Goal: Check status: Check status

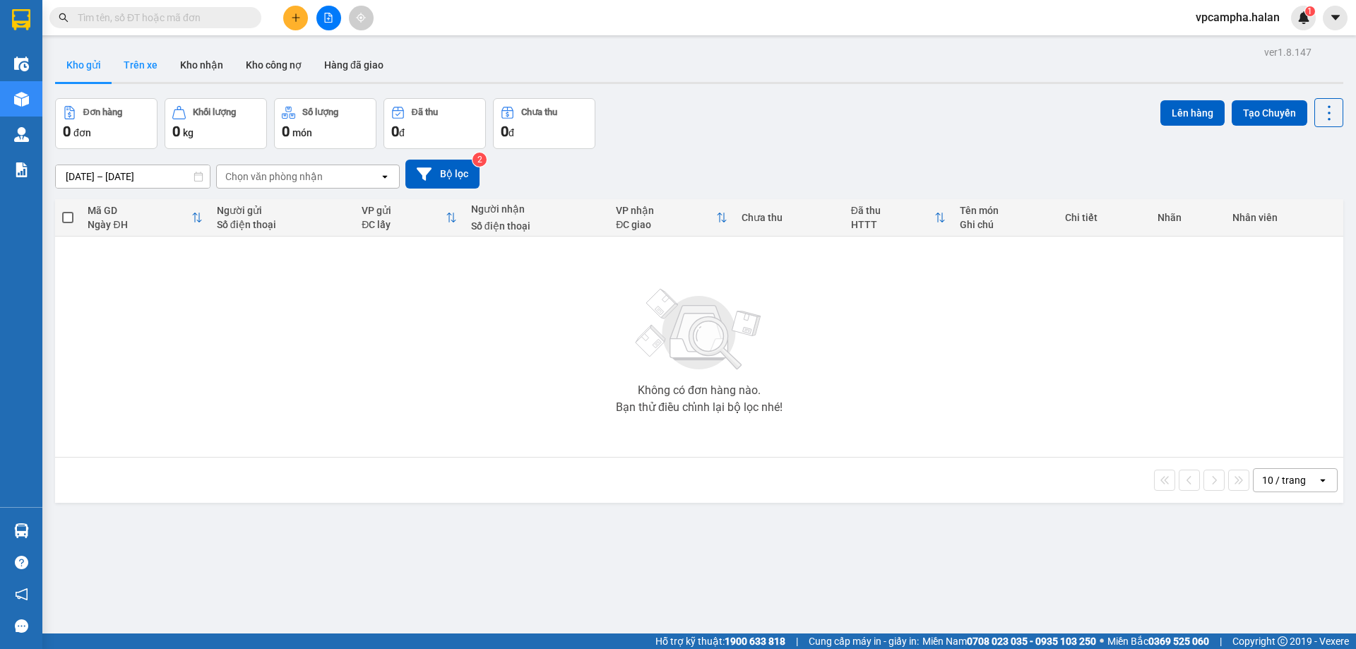
click at [135, 59] on button "Trên xe" at bounding box center [140, 65] width 56 height 34
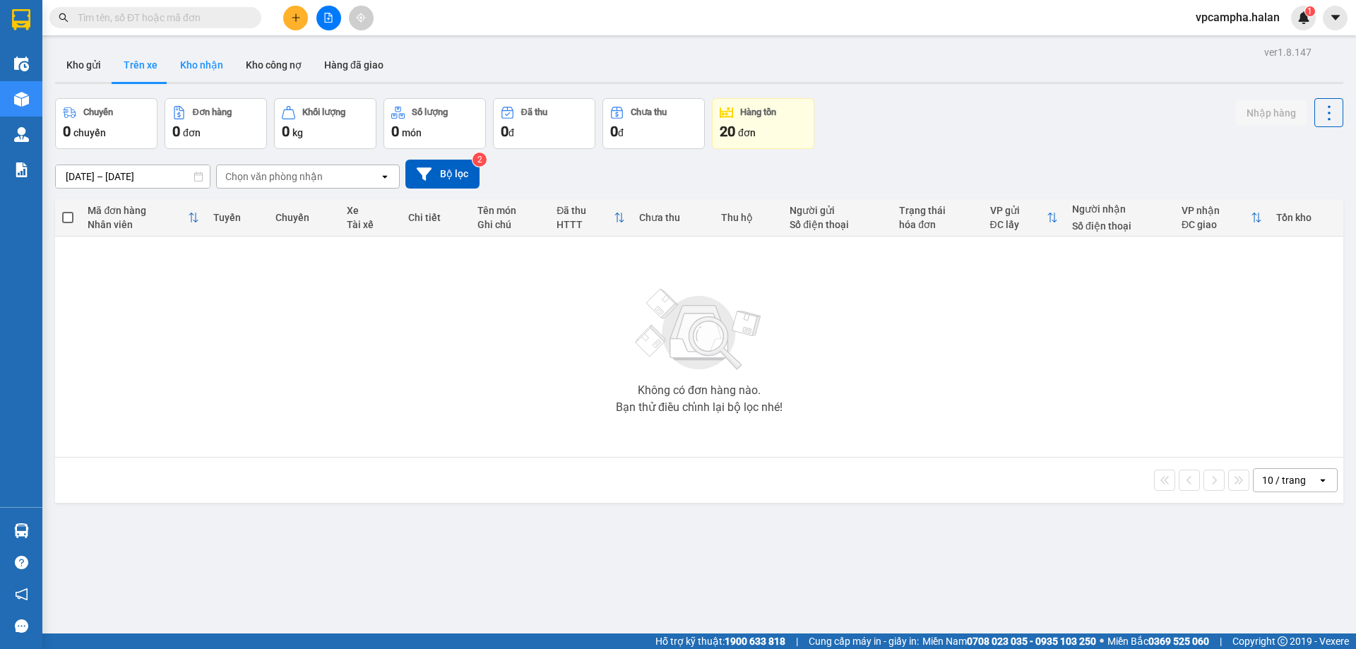
click at [212, 72] on button "Kho nhận" at bounding box center [202, 65] width 66 height 34
type input "[DATE] – [DATE]"
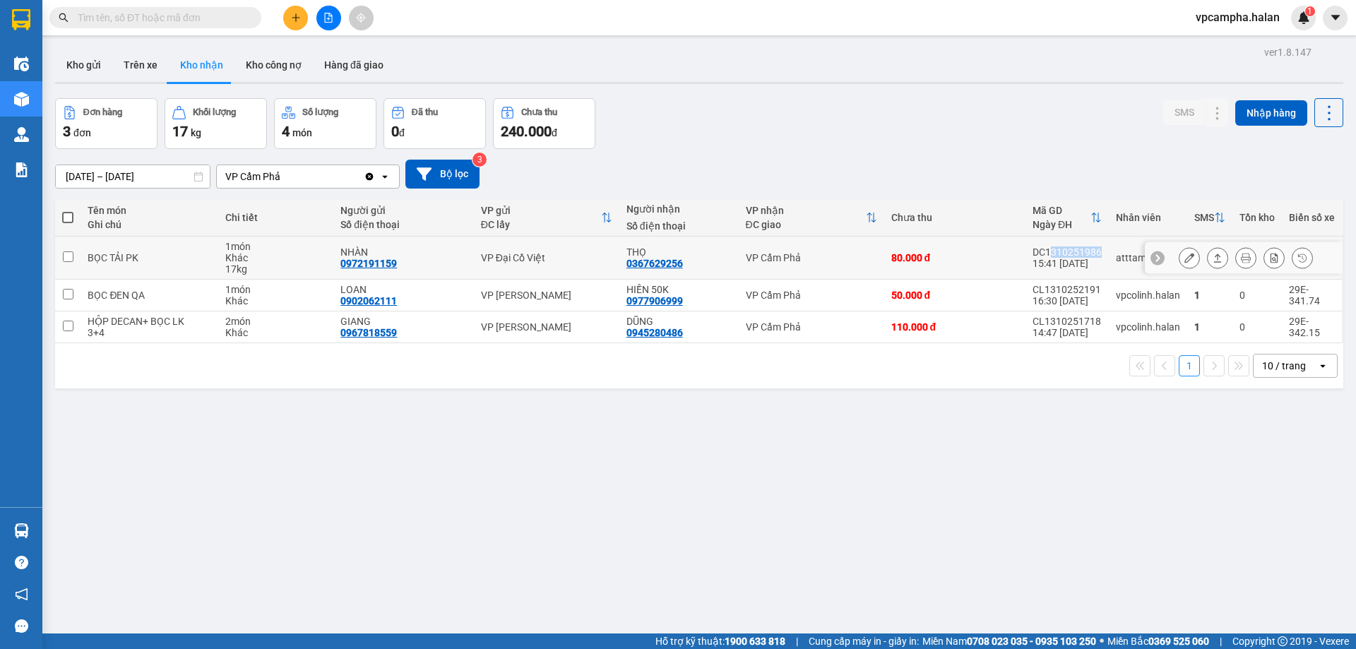
drag, startPoint x: 1095, startPoint y: 251, endPoint x: 1043, endPoint y: 256, distance: 51.8
click at [1042, 256] on td "DC1310251986 15:41 13/10" at bounding box center [1066, 258] width 83 height 43
checkbox input "true"
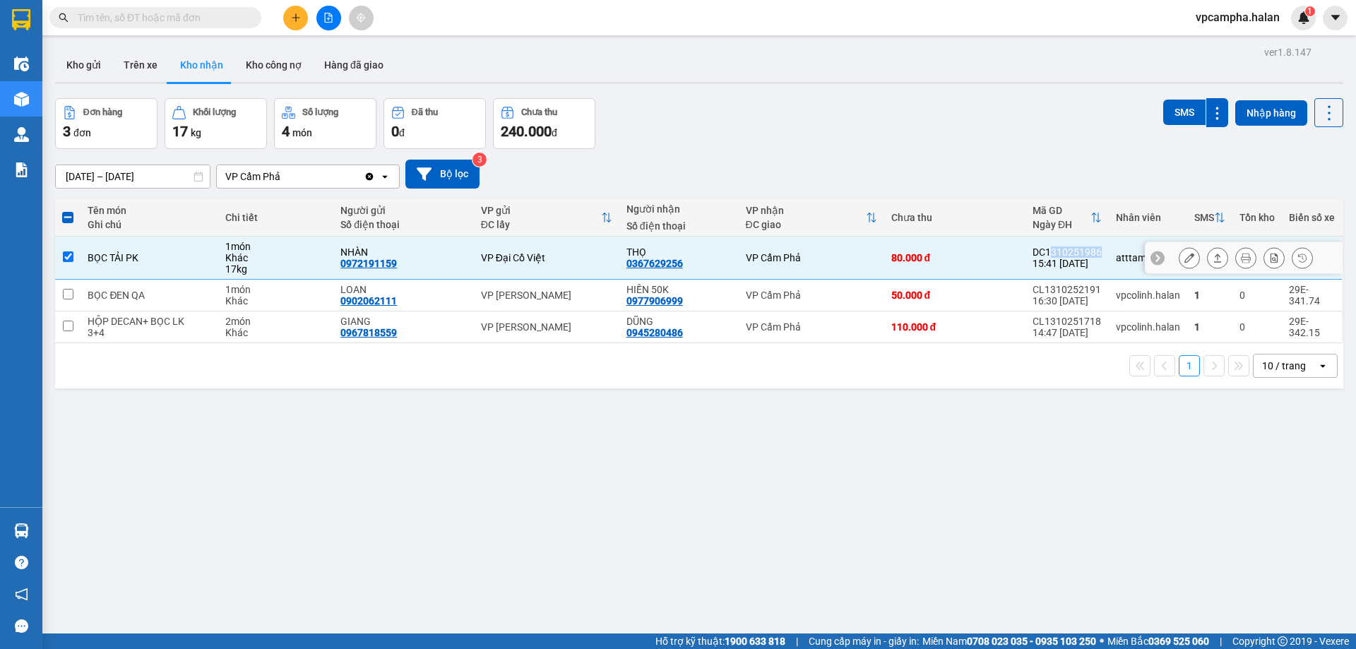
copy div "310251986"
click at [167, 20] on input "text" at bounding box center [161, 18] width 167 height 16
paste input "310251986"
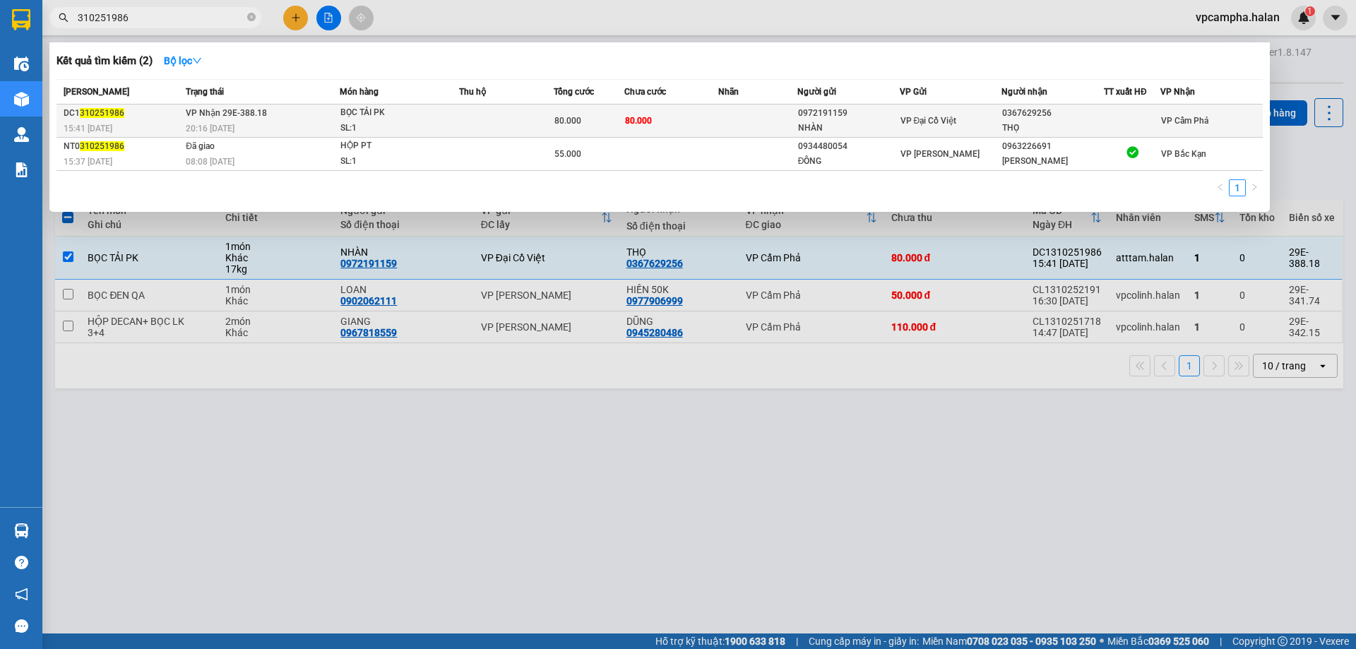
type input "310251986"
click at [427, 118] on div "BỌC TẢI PK" at bounding box center [393, 113] width 106 height 16
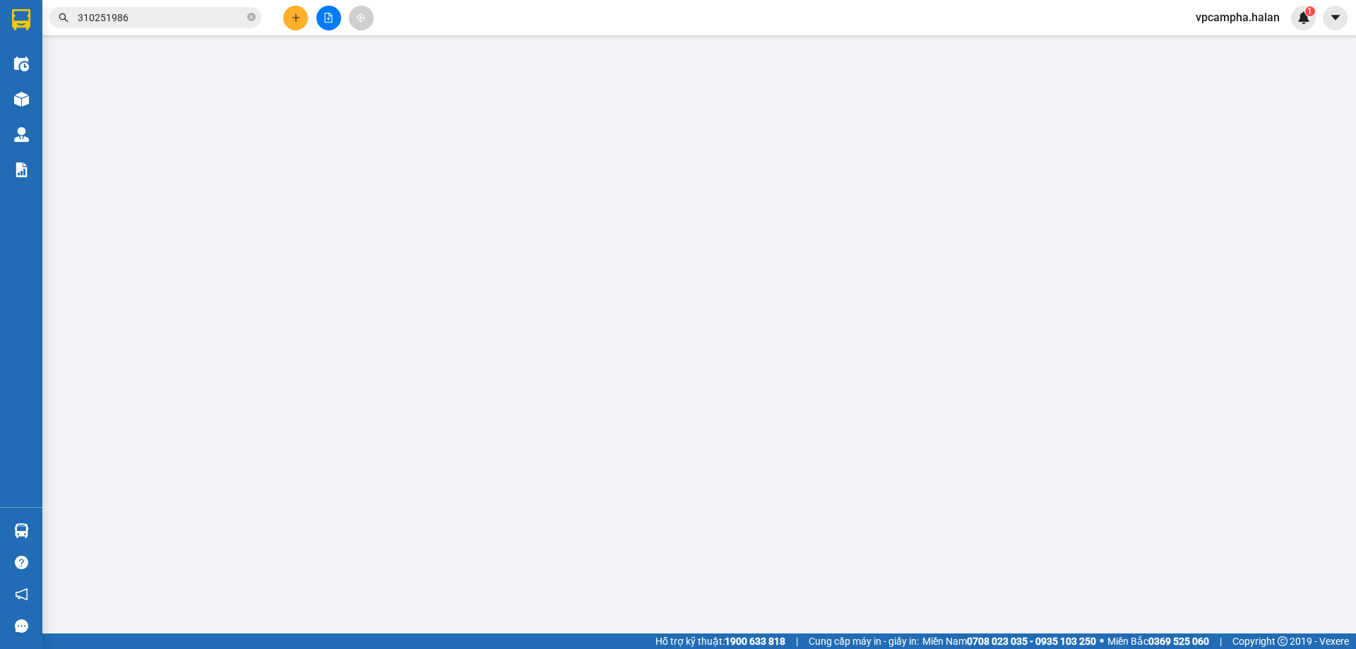
type input "0972191159"
type input "NHÀN"
type input "0367629256"
type input "THỌ"
type input "0"
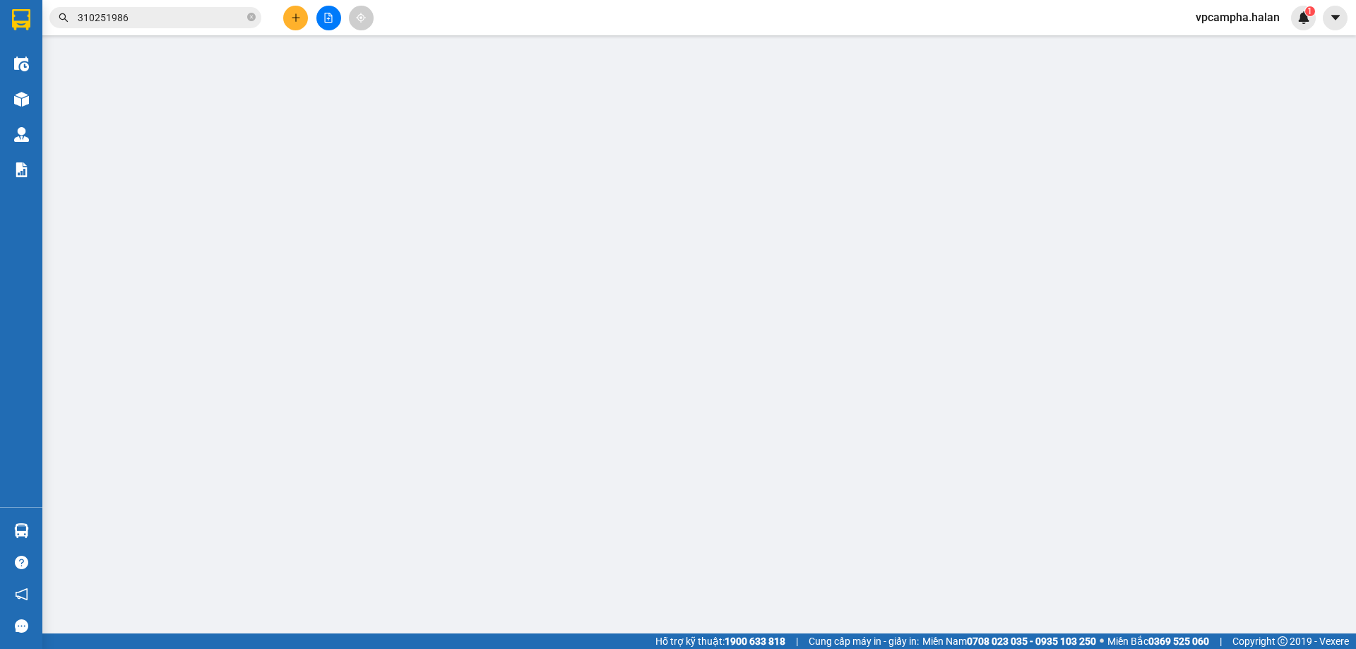
type input "80.000"
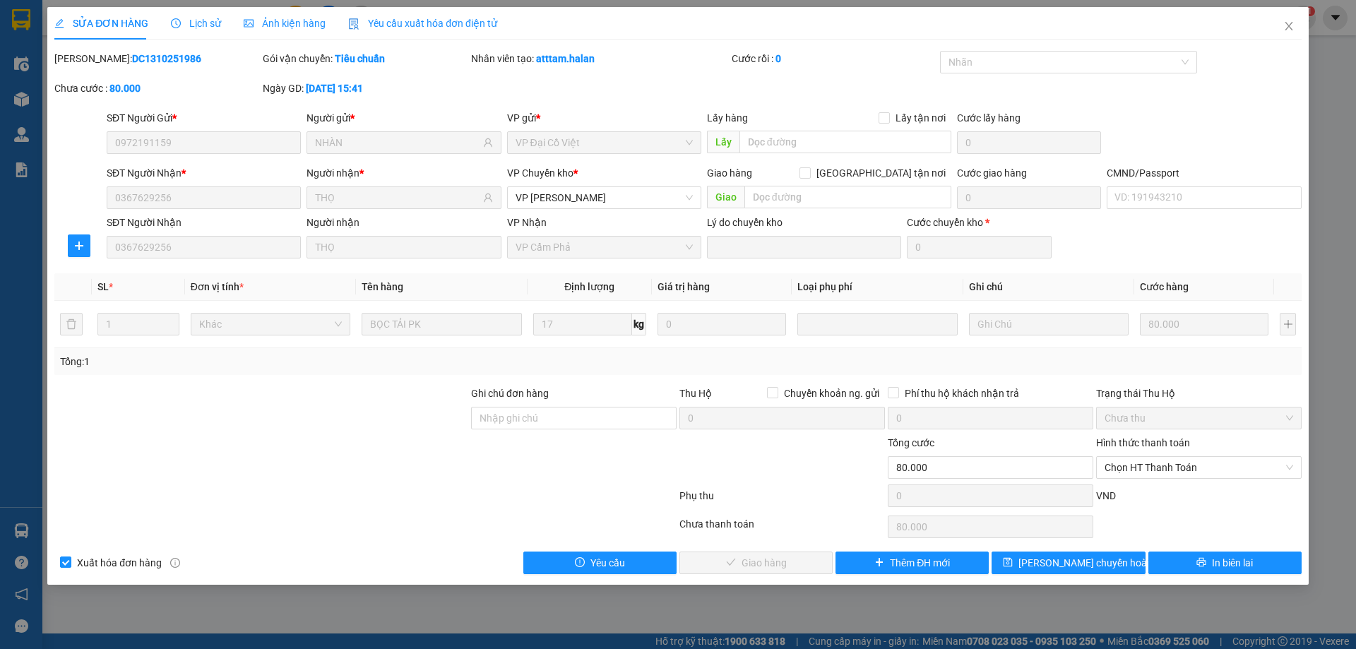
click at [209, 29] on span "Lịch sử" at bounding box center [196, 23] width 50 height 11
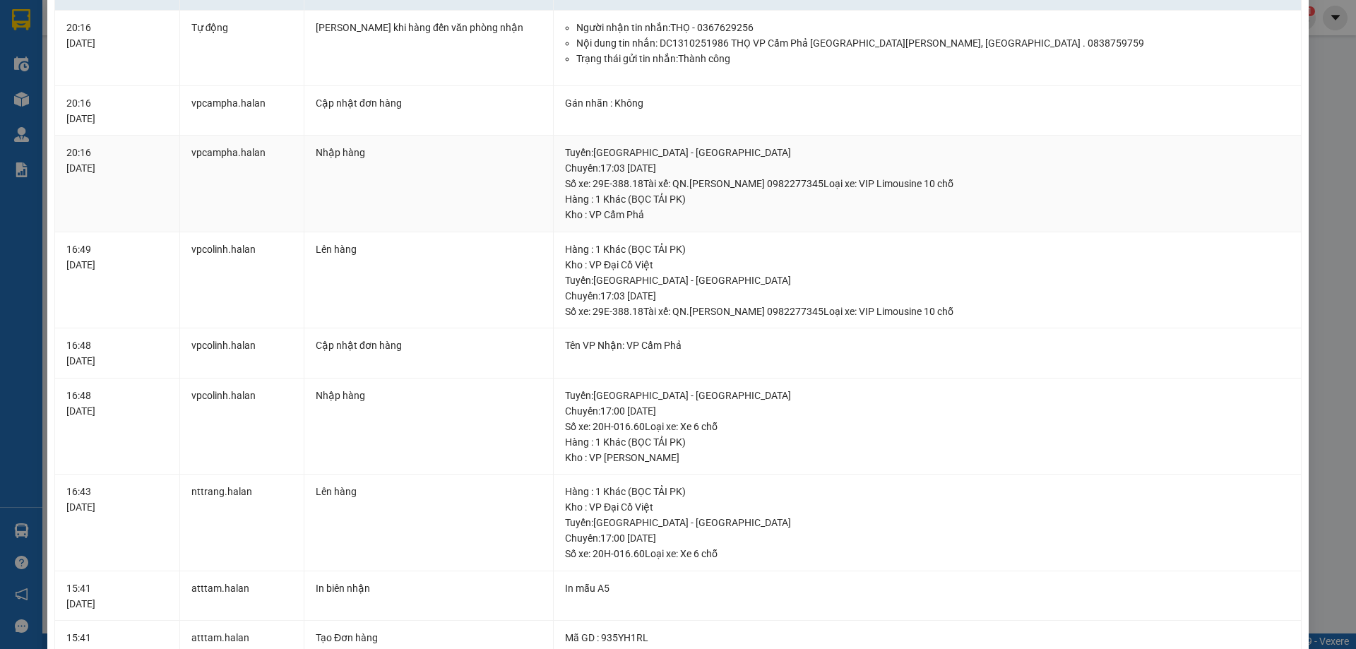
scroll to position [9, 0]
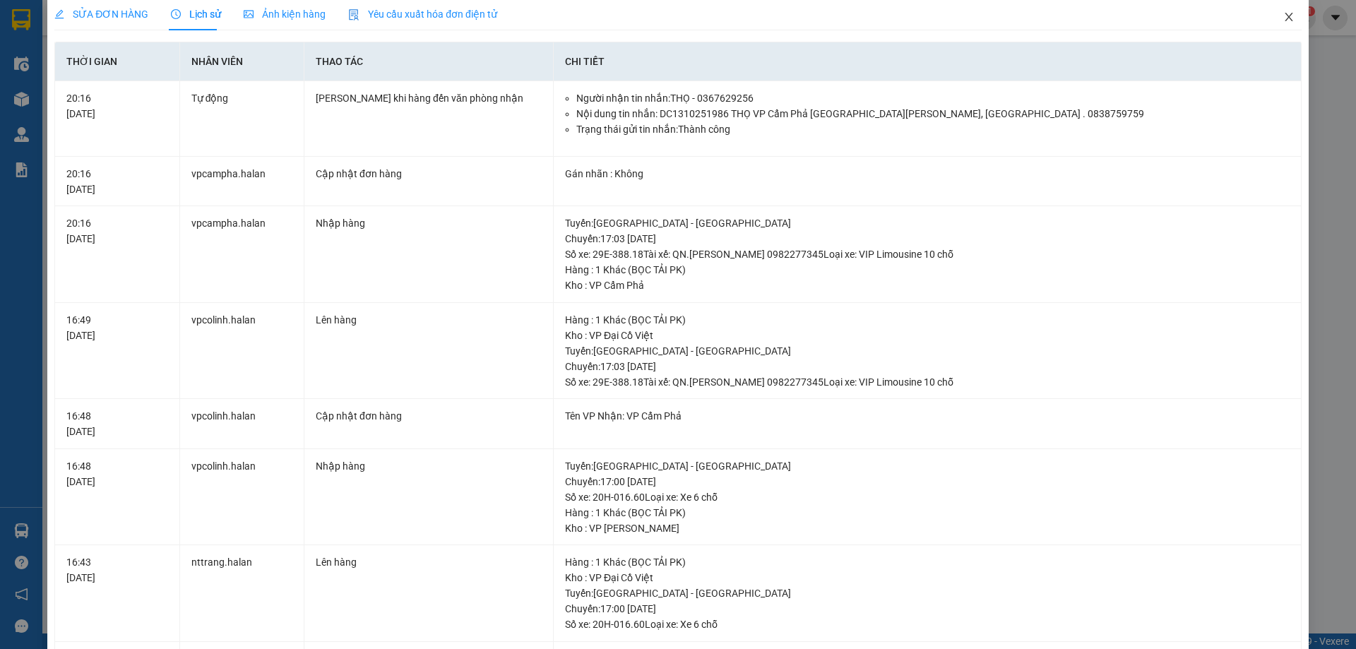
click at [1283, 13] on icon "close" at bounding box center [1288, 16] width 11 height 11
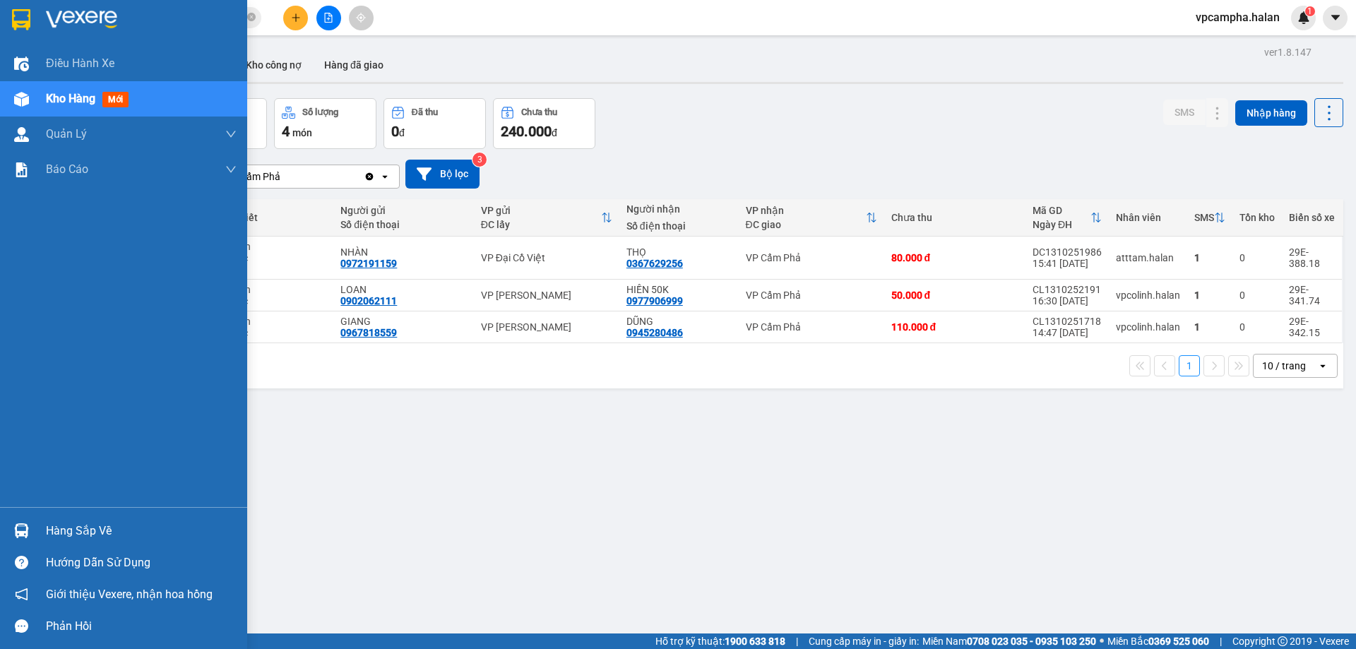
click at [86, 533] on div "Hàng sắp về" at bounding box center [141, 530] width 191 height 21
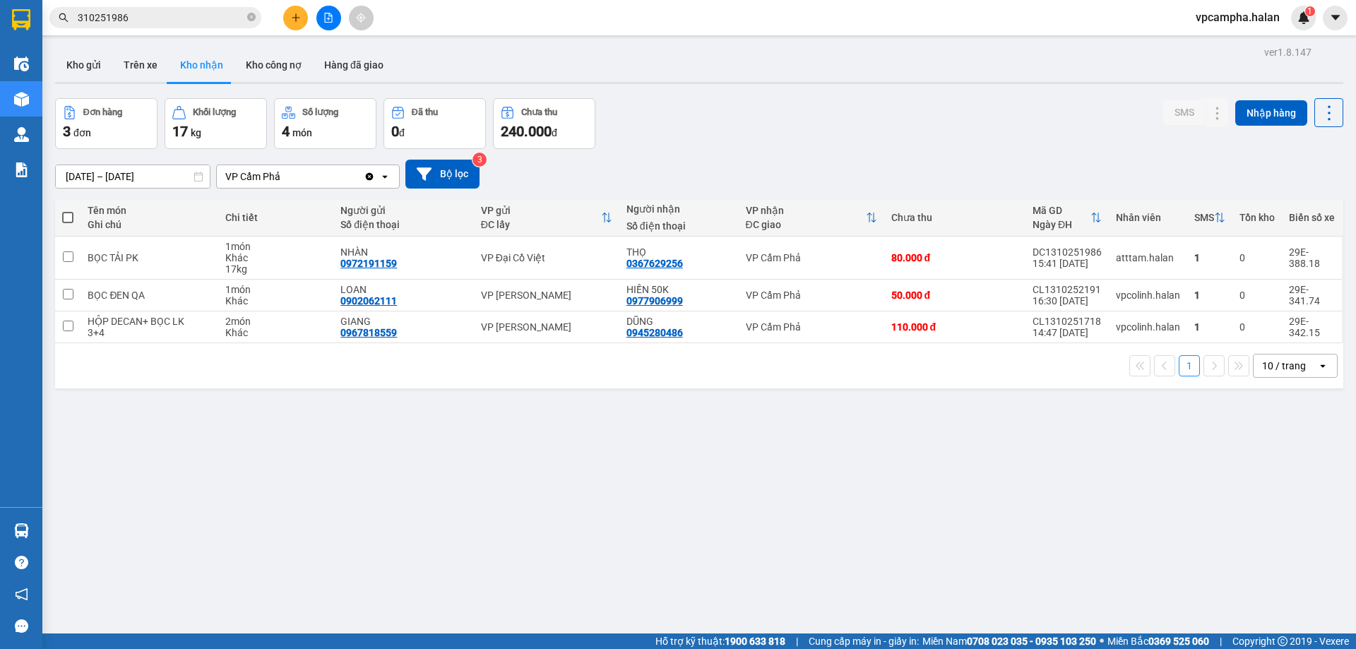
click at [804, 502] on section "Kết quả tìm kiếm ( 2 ) Bộ lọc Mã ĐH Trạng thái Món hàng Thu hộ Tổng cước Chưa c…" at bounding box center [678, 324] width 1356 height 649
click at [139, 71] on button "Trên xe" at bounding box center [140, 65] width 56 height 34
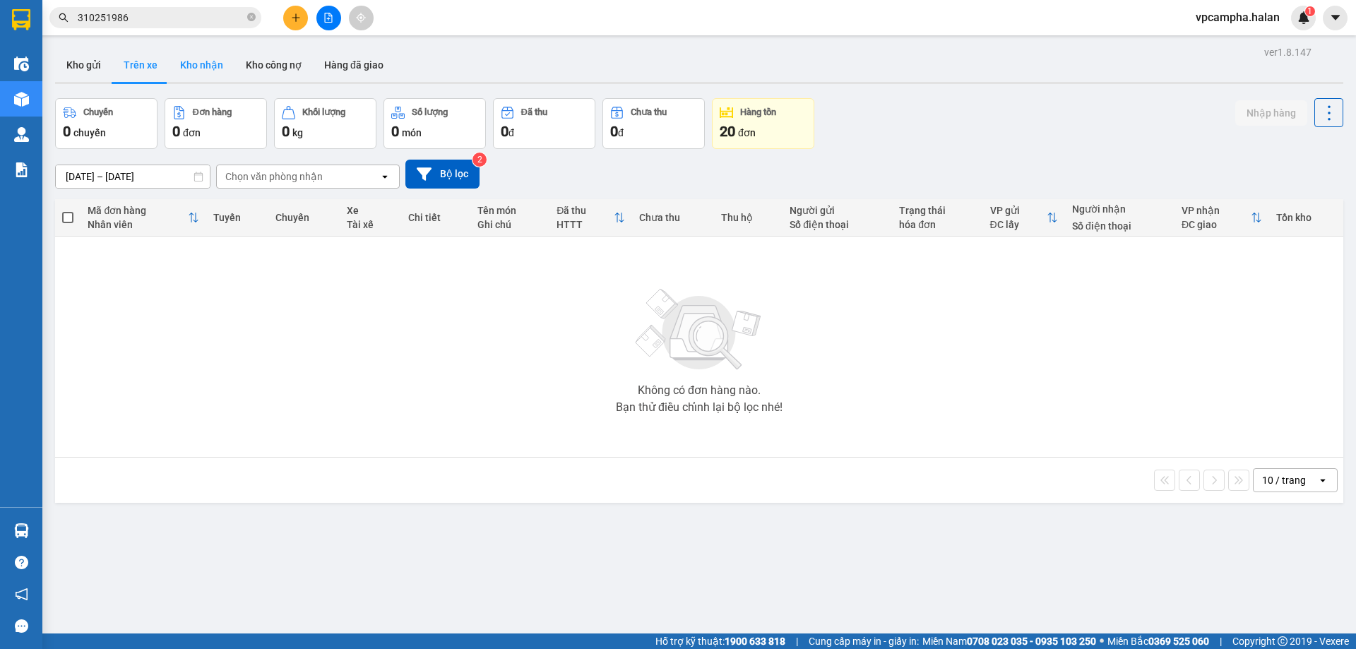
click at [213, 64] on button "Kho nhận" at bounding box center [202, 65] width 66 height 34
type input "[DATE] – [DATE]"
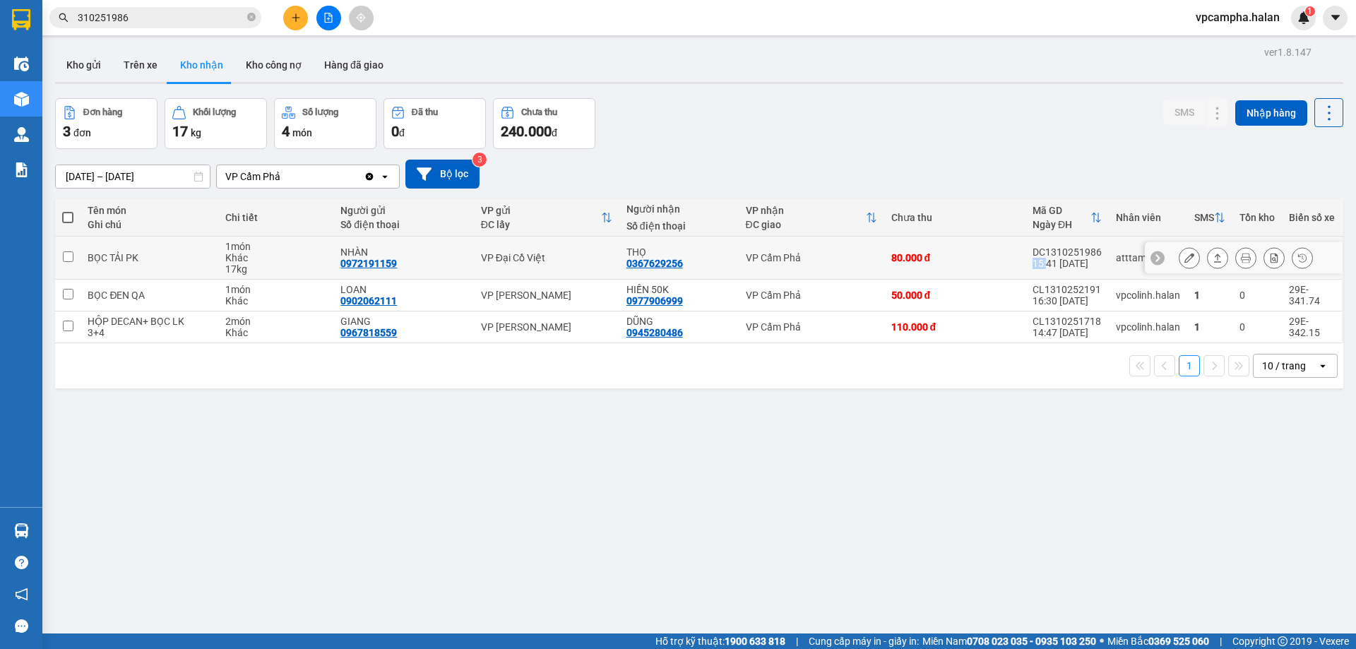
drag, startPoint x: 1094, startPoint y: 251, endPoint x: 1056, endPoint y: 258, distance: 38.0
click at [1040, 258] on td "DC1310251986 15:41 13/10" at bounding box center [1066, 258] width 83 height 43
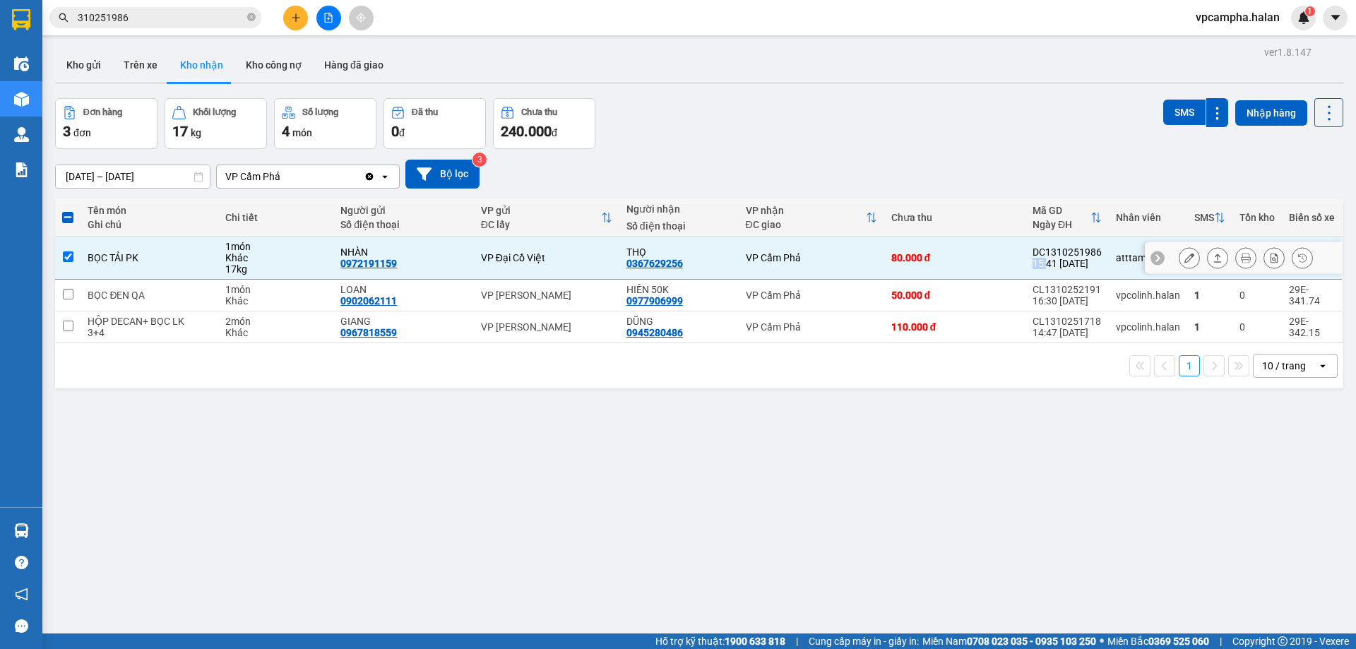
drag, startPoint x: 1093, startPoint y: 251, endPoint x: 1090, endPoint y: 271, distance: 20.7
click at [1094, 251] on td "DC1310251986 15:41 13/10" at bounding box center [1066, 258] width 83 height 43
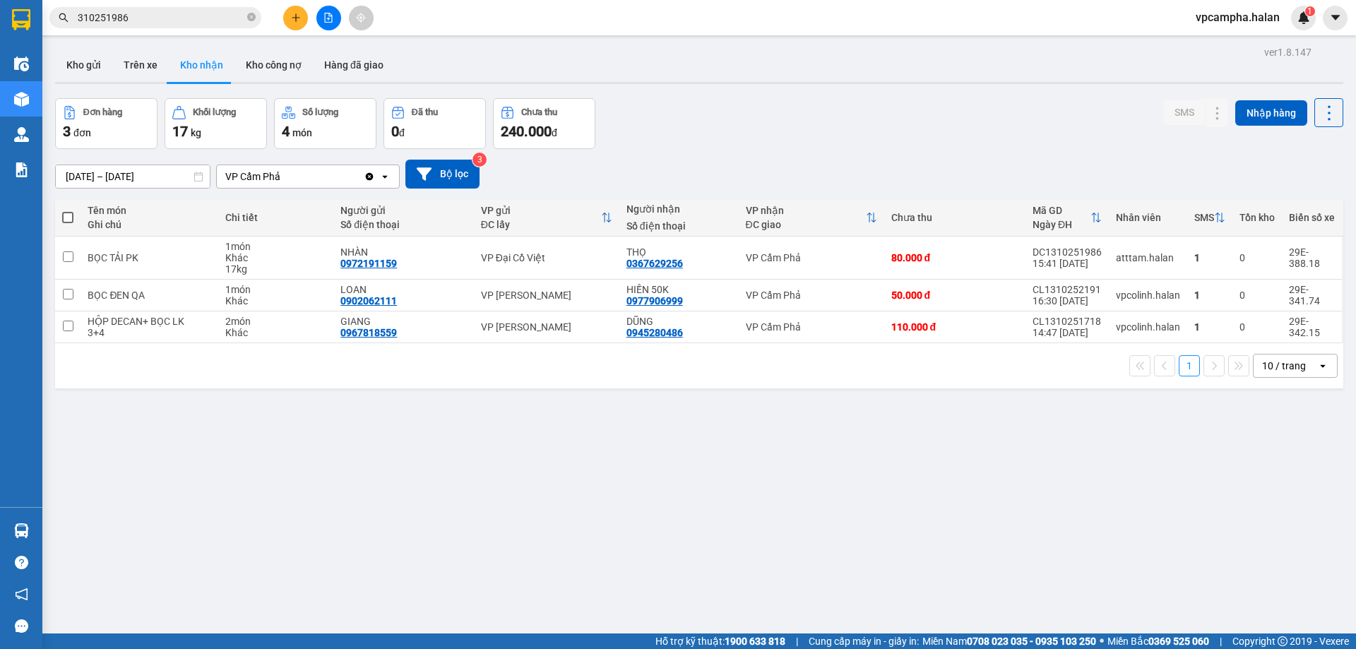
click at [1028, 476] on div "ver 1.8.147 Kho gửi Trên xe Kho [PERSON_NAME] công nợ Hàng đã [PERSON_NAME] hàn…" at bounding box center [698, 366] width 1299 height 649
drag, startPoint x: 1093, startPoint y: 251, endPoint x: 1042, endPoint y: 251, distance: 51.6
click at [1042, 251] on td "DC1310251986 15:41 13/10" at bounding box center [1066, 258] width 83 height 43
checkbox input "true"
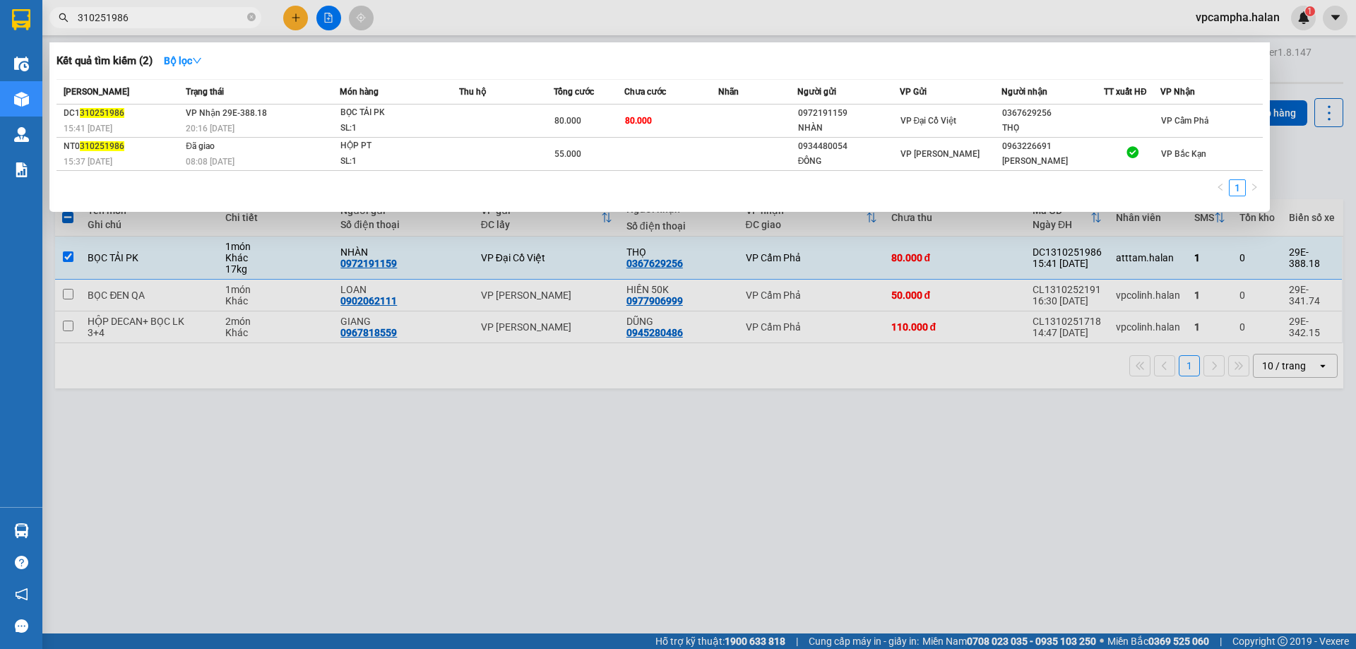
click at [138, 20] on input "310251986" at bounding box center [161, 18] width 167 height 16
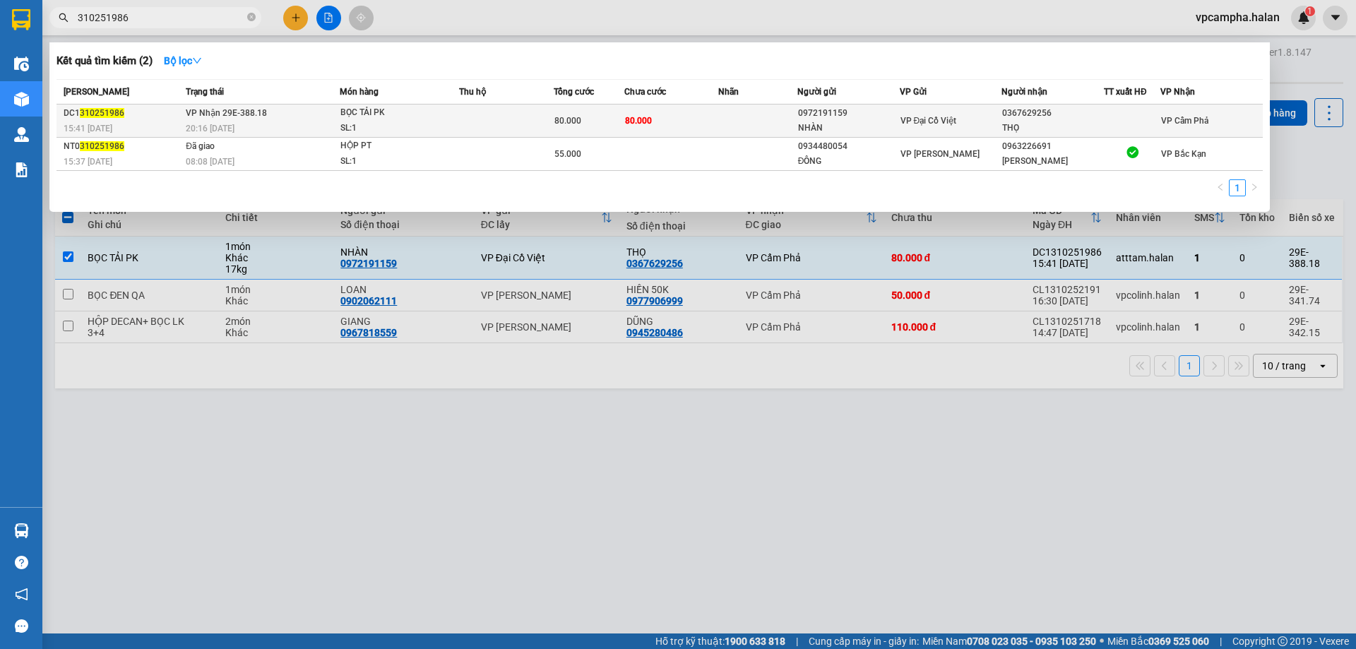
click at [475, 124] on td at bounding box center [506, 121] width 95 height 33
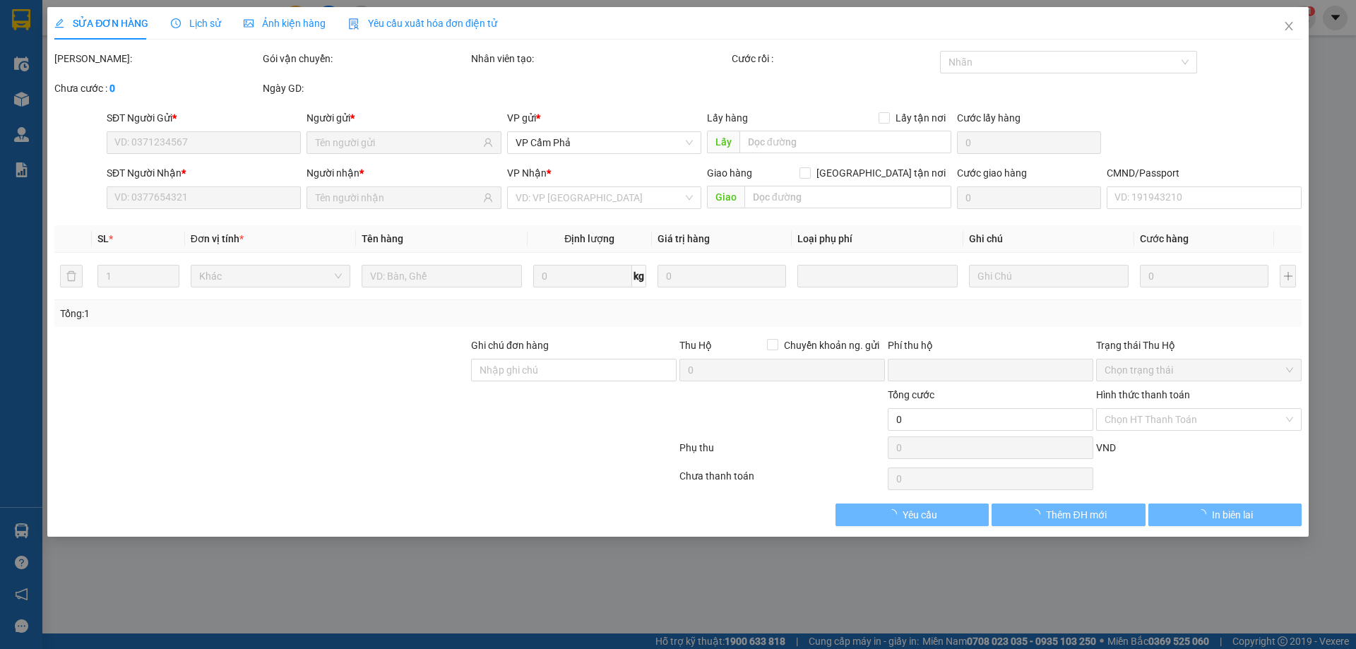
type input "0972191159"
type input "NHÀN"
type input "0367629256"
type input "THỌ"
type input "0"
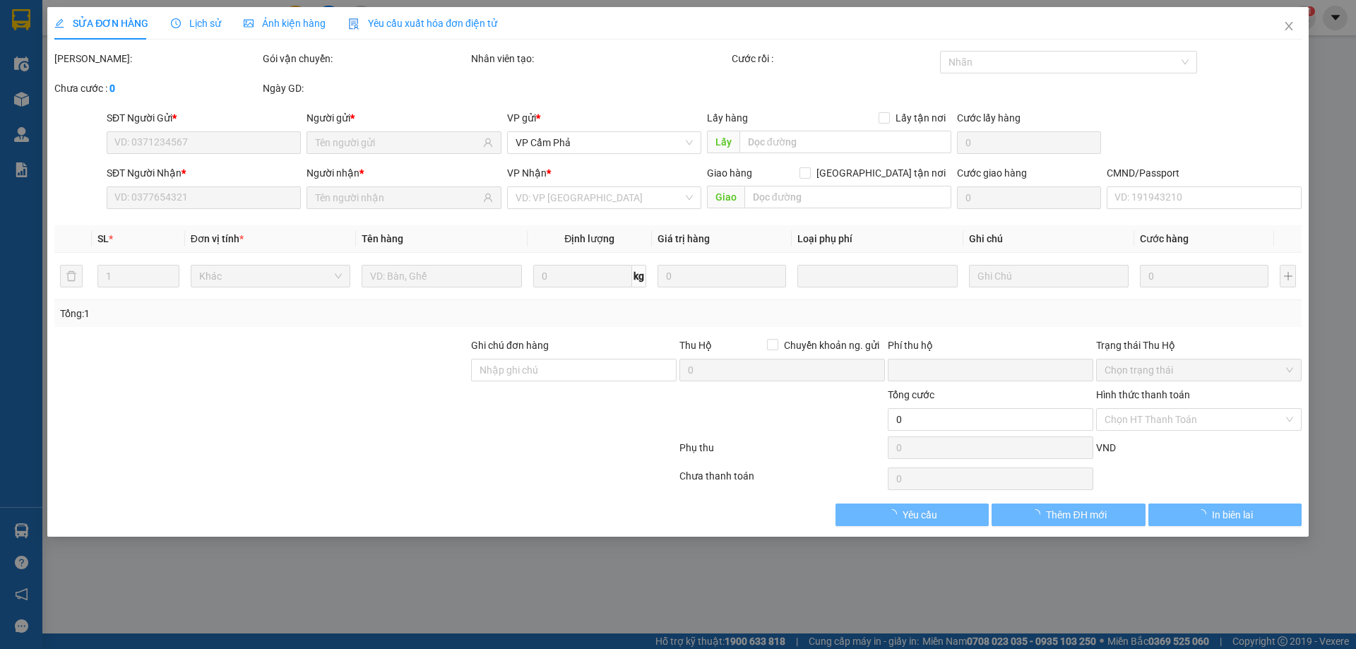
type input "80.000"
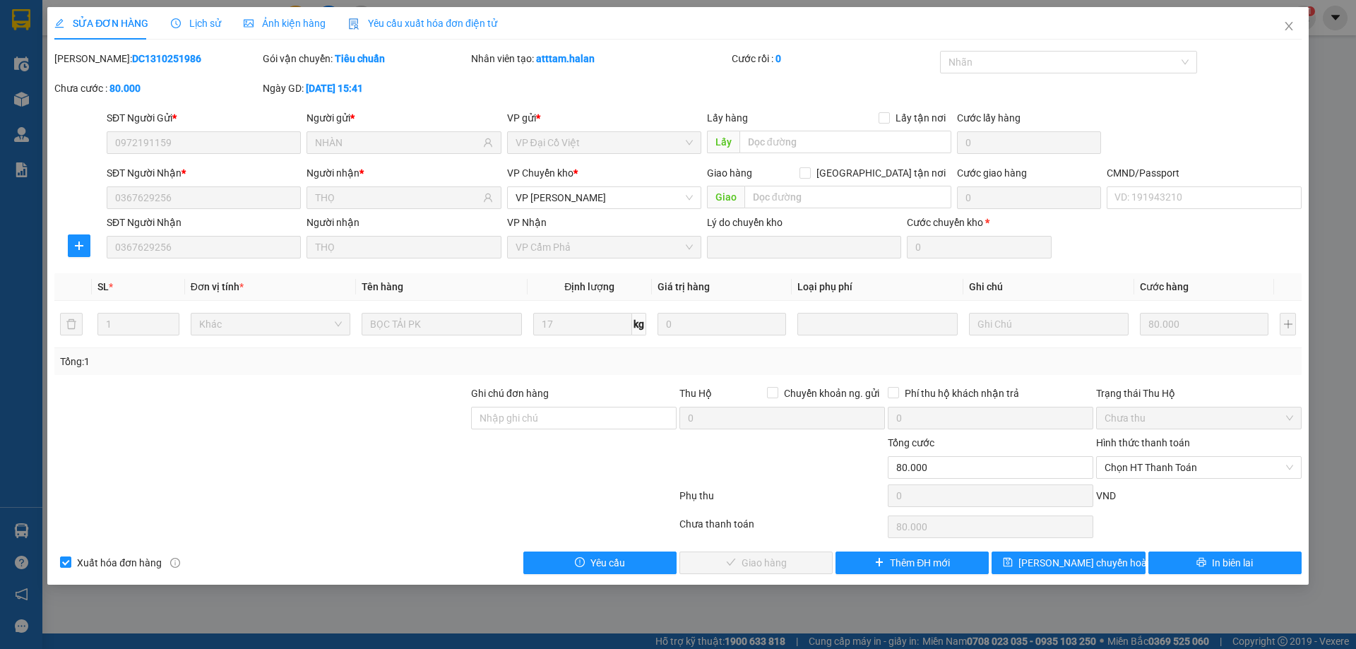
click at [198, 27] on span "Lịch sử" at bounding box center [196, 23] width 50 height 11
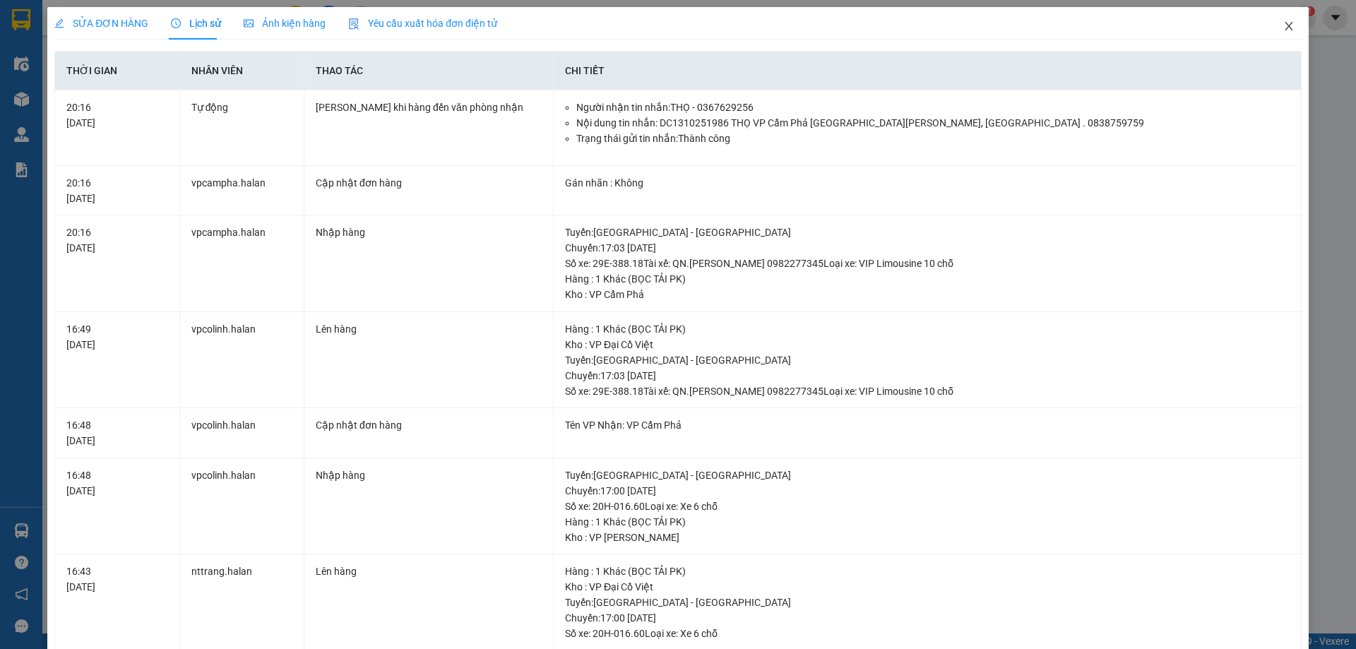
click at [1283, 25] on icon "close" at bounding box center [1288, 25] width 11 height 11
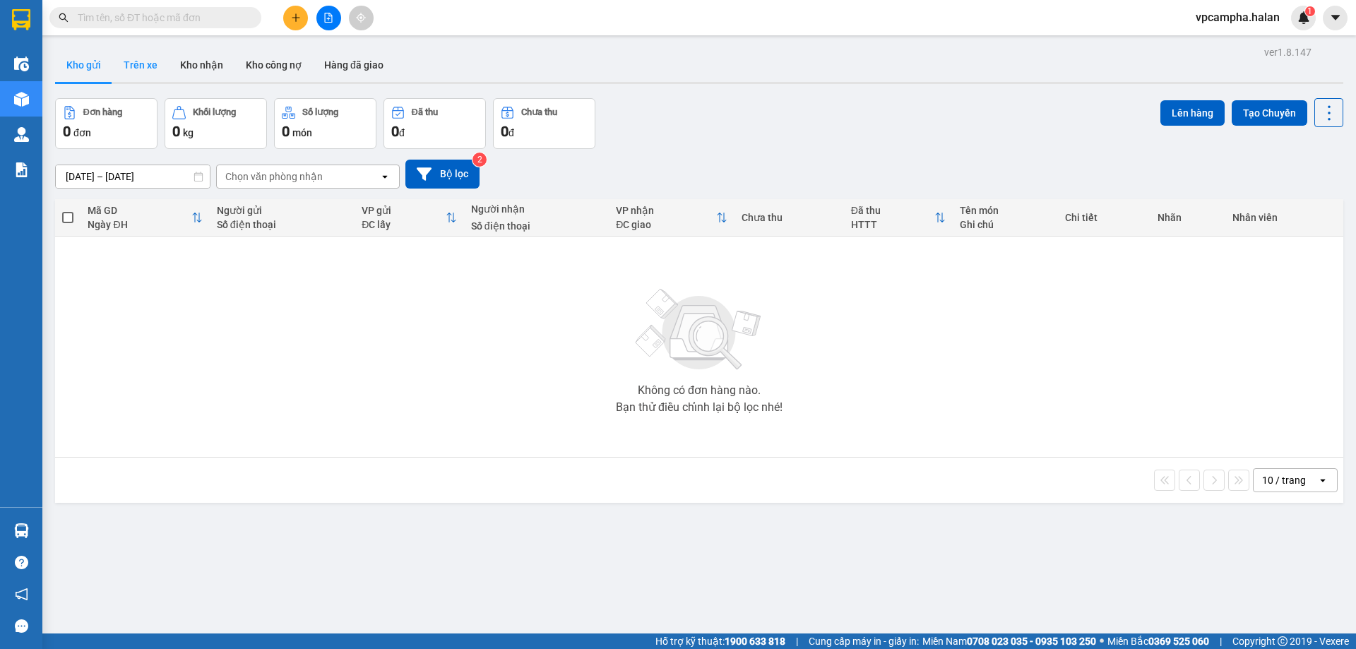
click at [151, 66] on button "Trên xe" at bounding box center [140, 65] width 56 height 34
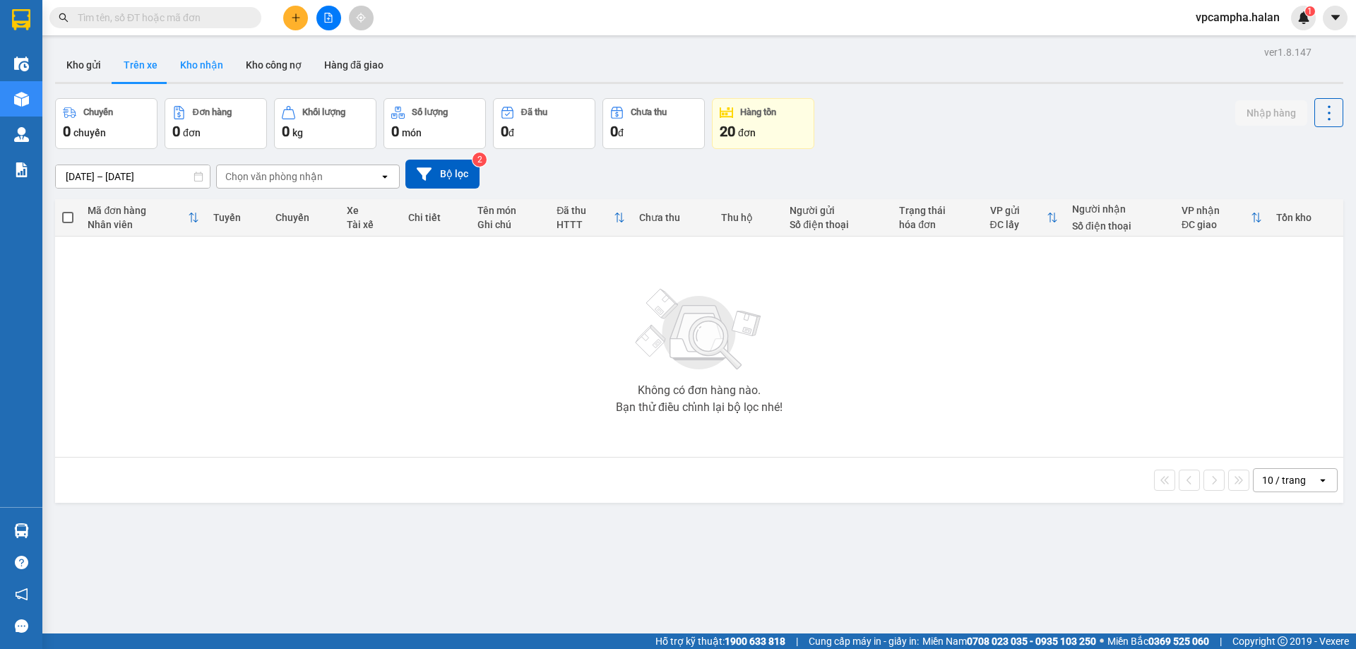
click at [199, 71] on button "Kho nhận" at bounding box center [202, 65] width 66 height 34
type input "[DATE] – [DATE]"
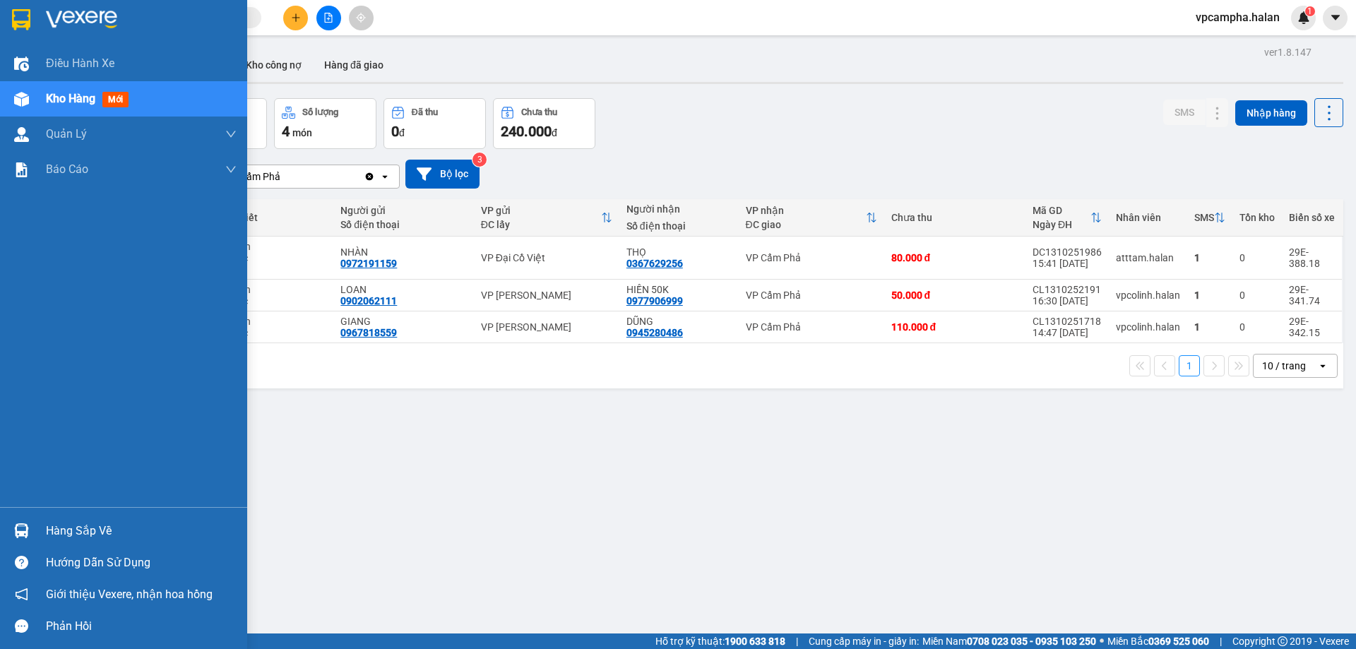
click at [85, 534] on div "Hàng sắp về" at bounding box center [141, 530] width 191 height 21
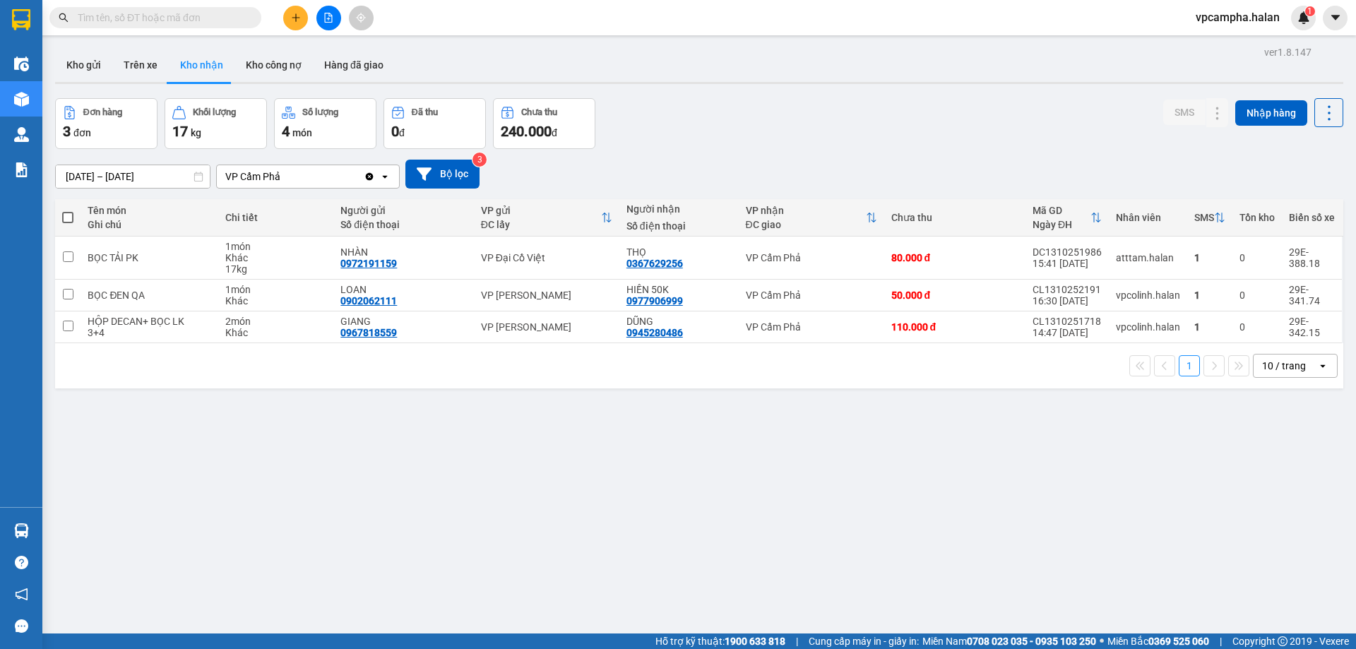
click at [818, 501] on section "Kết quả [PERSON_NAME] ( 0 ) Bộ lọc No Data vpcampha.halan 1 Điều [PERSON_NAME] …" at bounding box center [678, 324] width 1356 height 649
click at [557, 531] on div "ver 1.8.147 Kho gửi Trên xe Kho [PERSON_NAME] công nợ Hàng đã [PERSON_NAME] hàn…" at bounding box center [698, 366] width 1299 height 649
click at [1311, 11] on span "1" at bounding box center [1309, 11] width 5 height 10
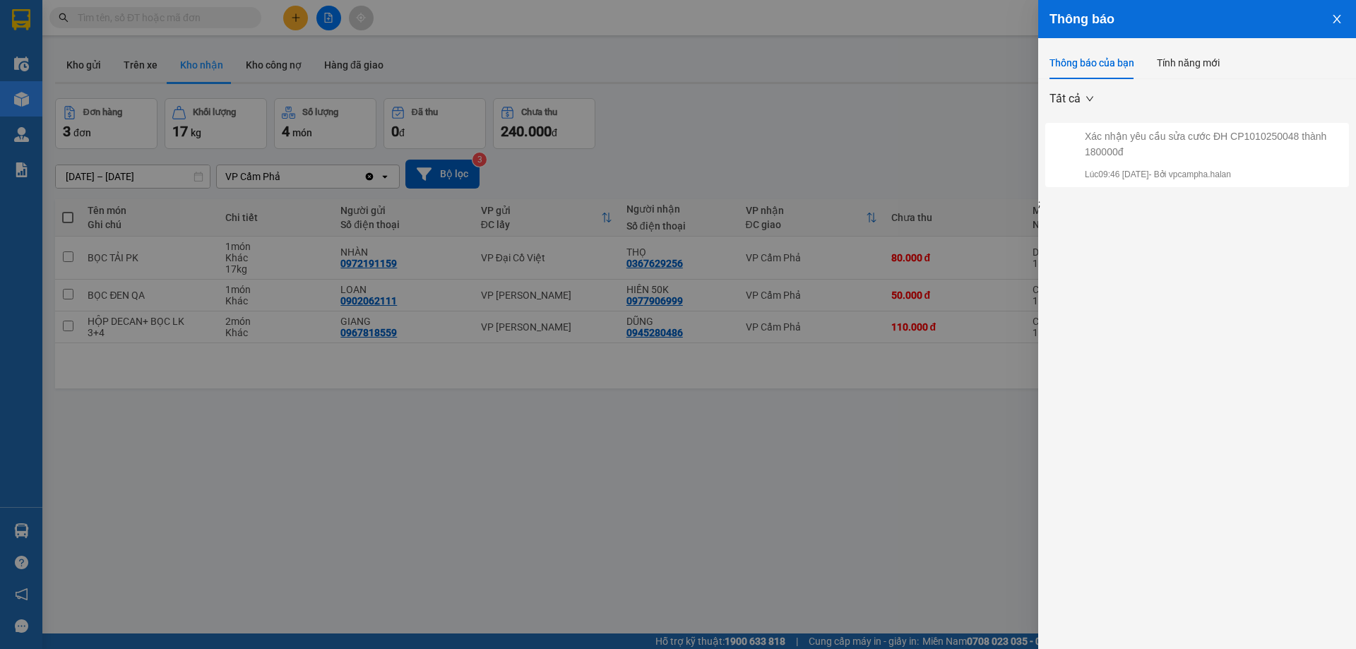
click at [875, 107] on div at bounding box center [678, 324] width 1356 height 649
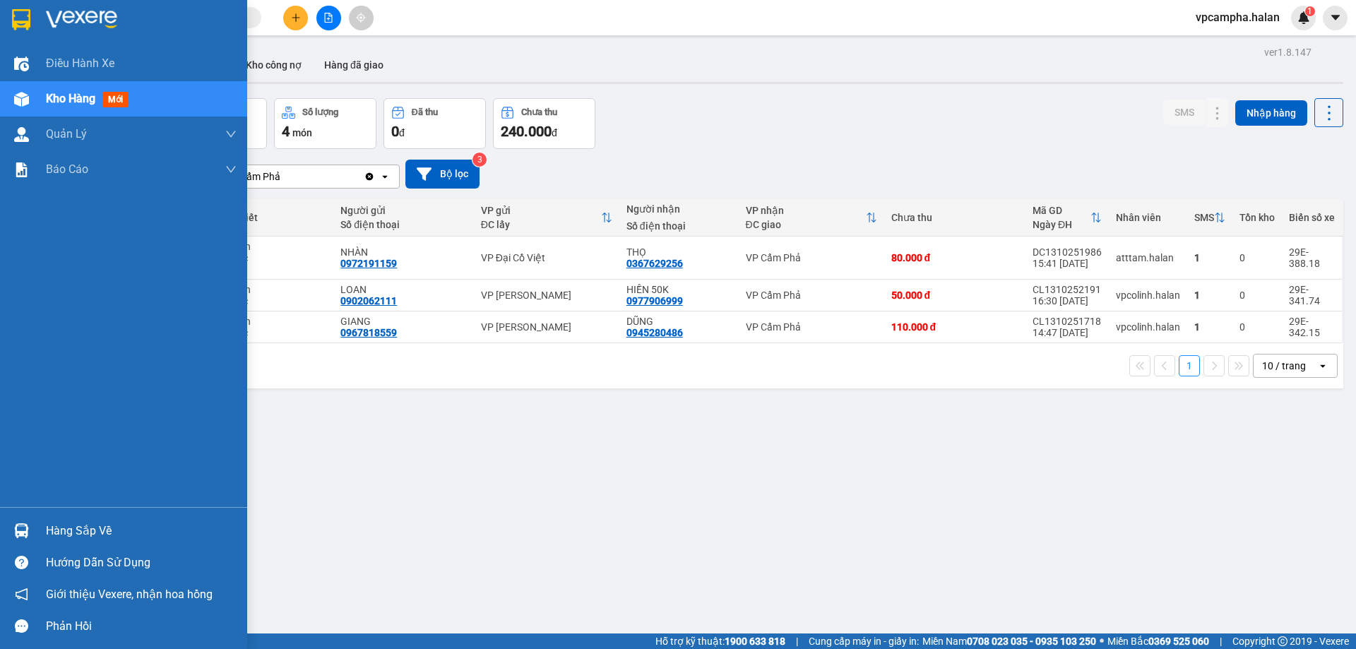
click at [78, 525] on div "Hàng sắp về" at bounding box center [141, 530] width 191 height 21
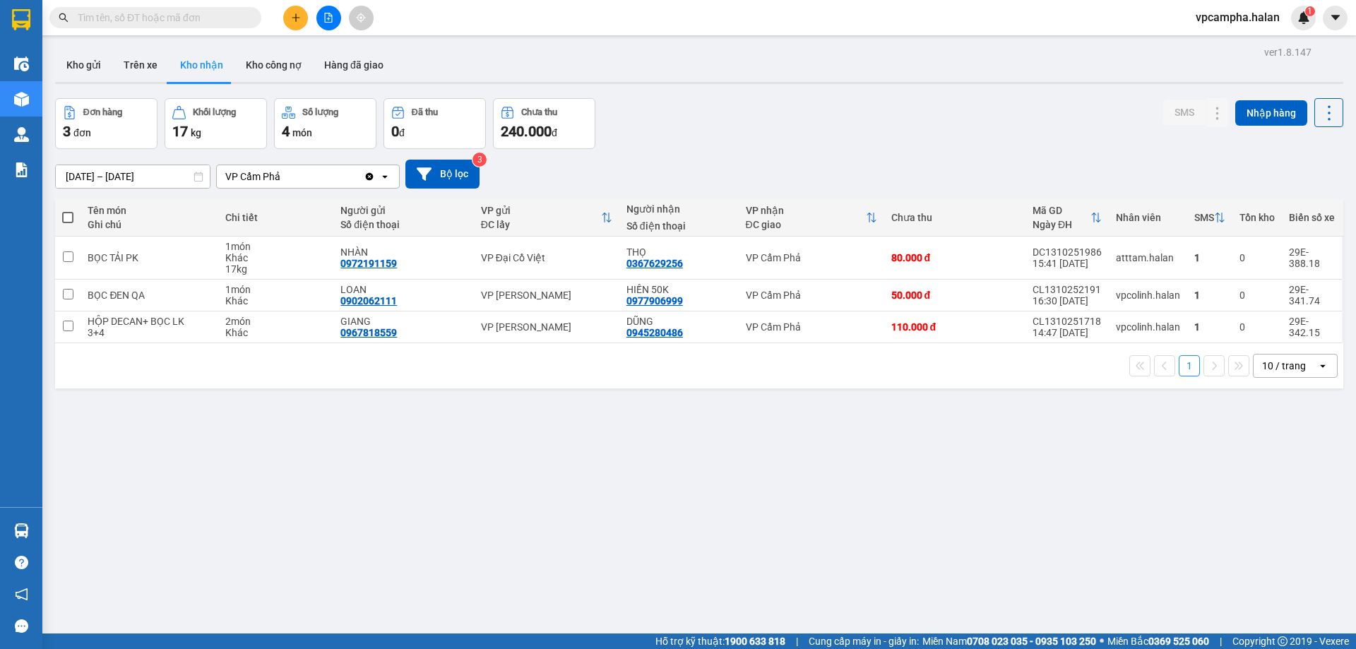
click at [890, 480] on section "Kết quả [PERSON_NAME] ( 0 ) Bộ lọc No Data vpcampha.halan 1 Điều [PERSON_NAME] …" at bounding box center [678, 324] width 1356 height 649
click at [281, 65] on button "Kho công nợ" at bounding box center [273, 65] width 78 height 34
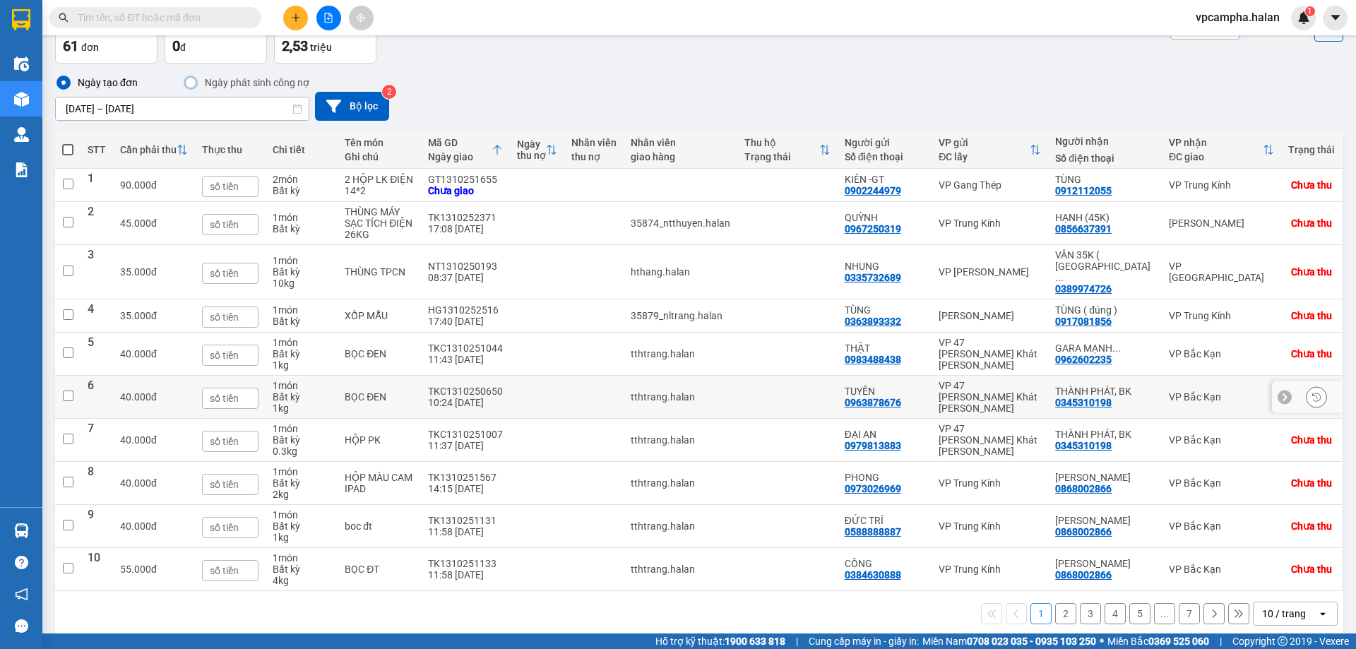
scroll to position [90, 0]
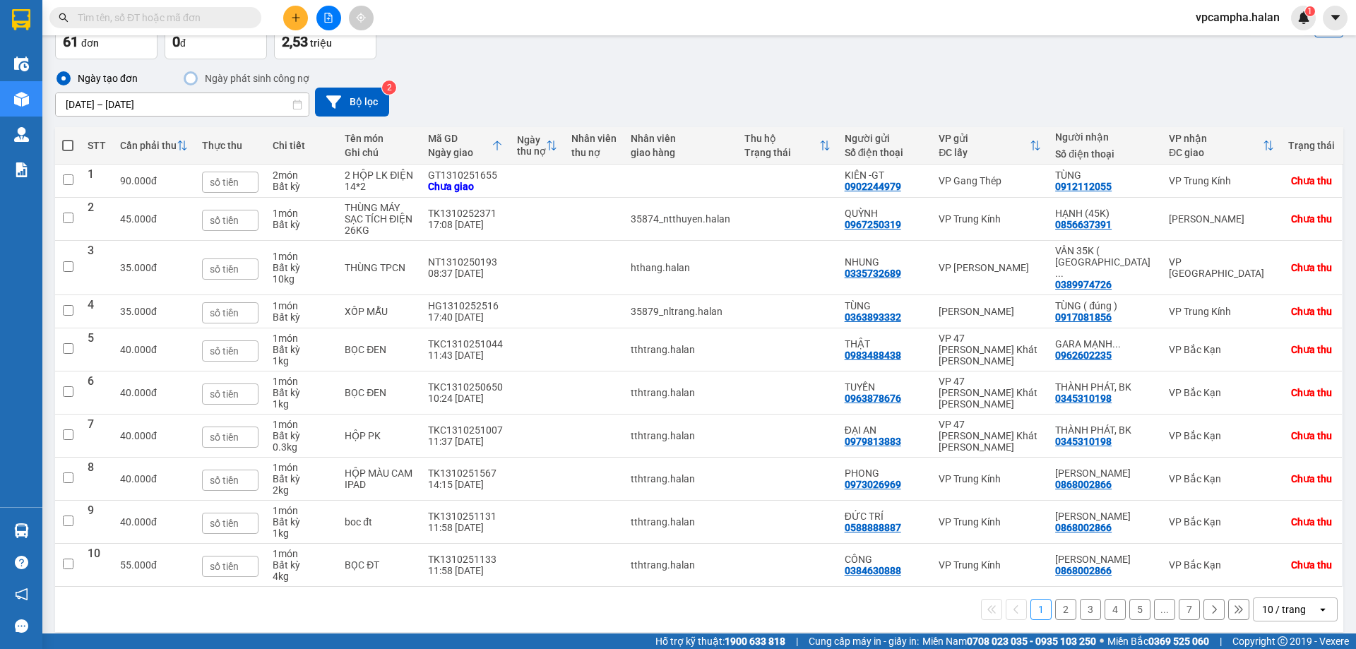
click at [1056, 600] on button "2" at bounding box center [1065, 609] width 21 height 21
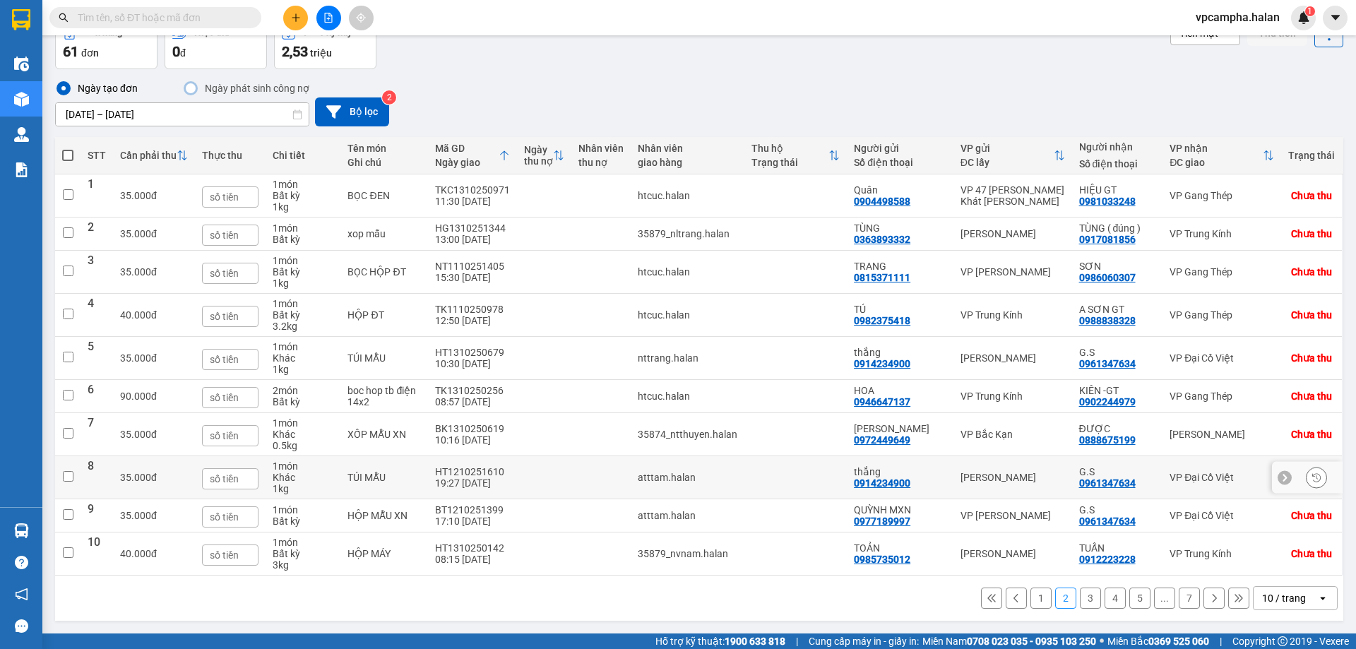
scroll to position [0, 0]
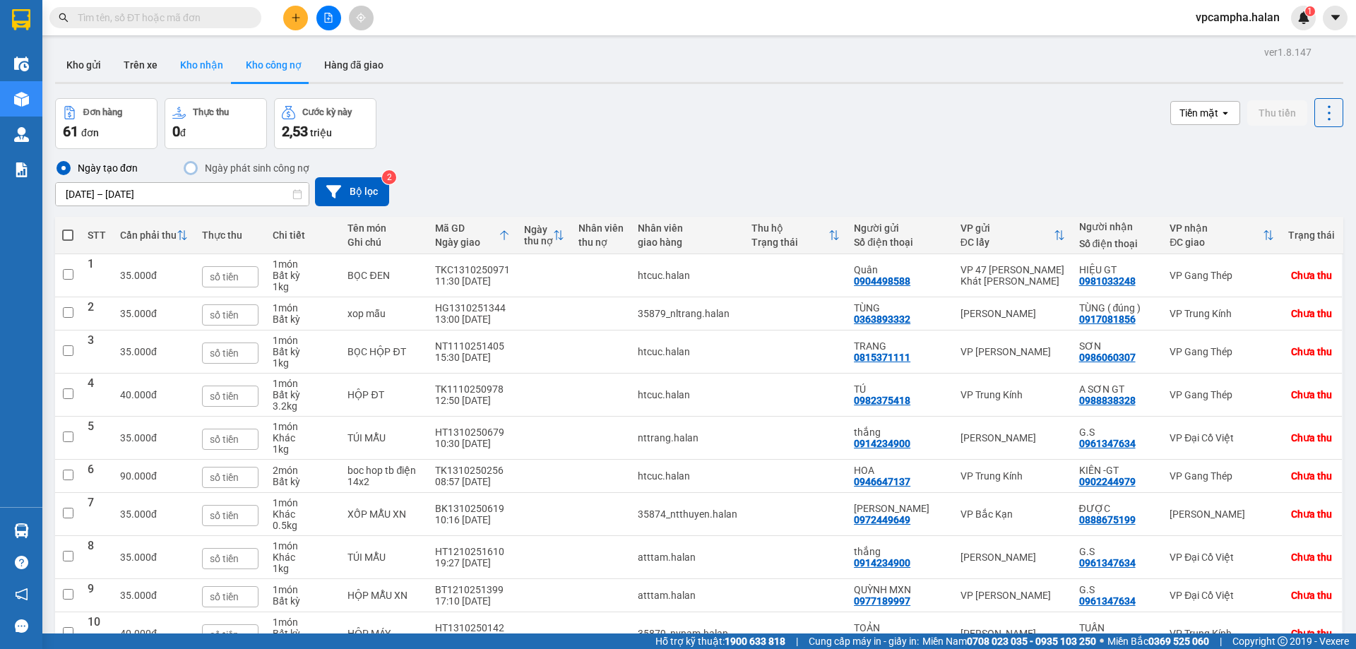
click at [195, 64] on button "Kho nhận" at bounding box center [202, 65] width 66 height 34
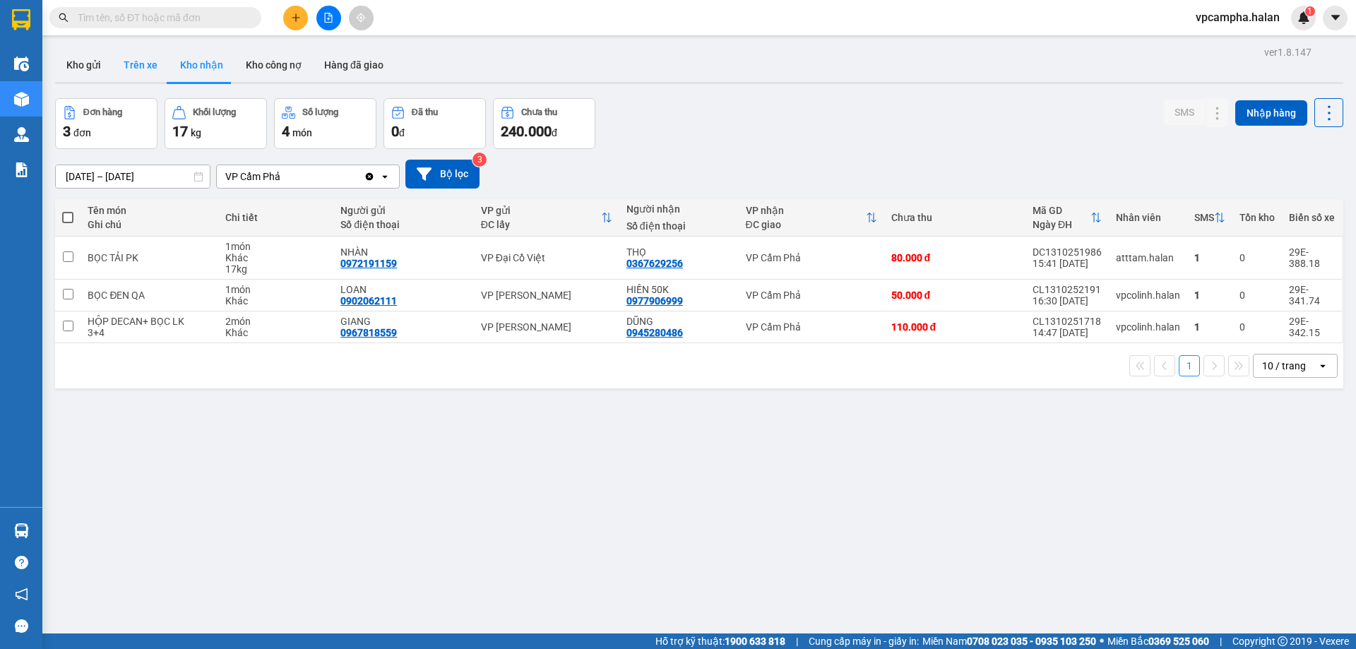
click at [119, 62] on button "Trên xe" at bounding box center [140, 65] width 56 height 34
type input "[DATE] – [DATE]"
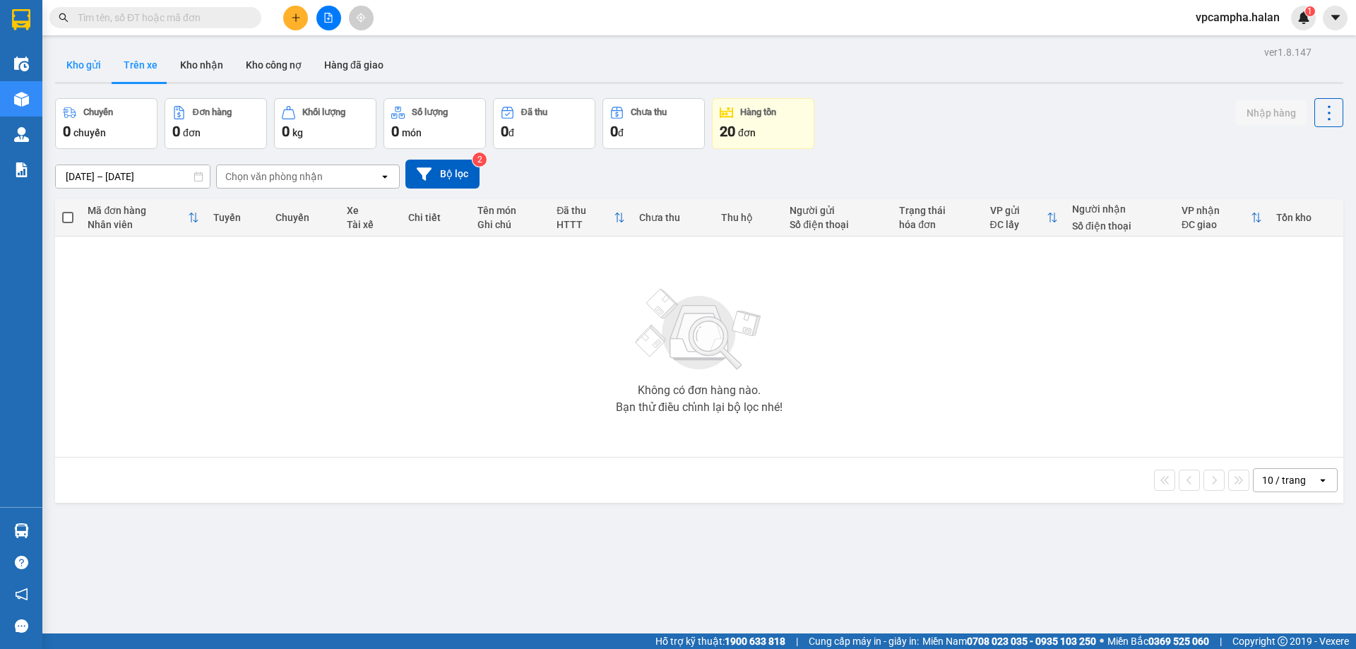
click at [94, 66] on button "Kho gửi" at bounding box center [83, 65] width 57 height 34
